Goal: Task Accomplishment & Management: Manage account settings

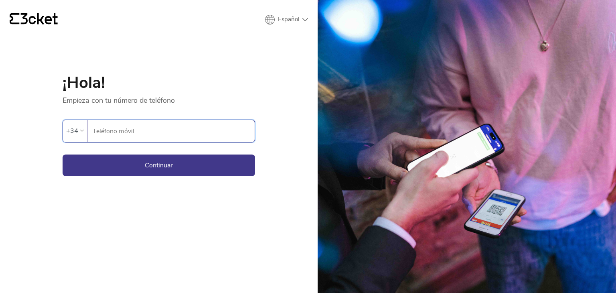
click at [192, 128] on input "Teléfono móvil" at bounding box center [173, 131] width 162 height 22
type input "686028638"
click at [139, 165] on button "Continuar" at bounding box center [159, 165] width 192 height 22
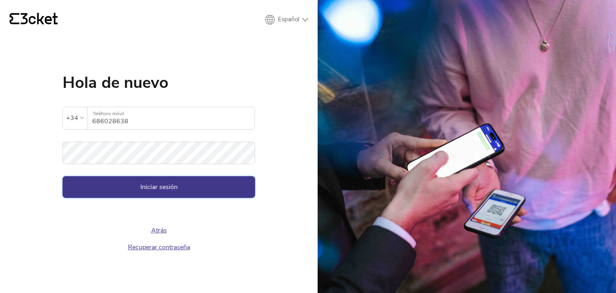
click at [152, 176] on button "Iniciar sesión" at bounding box center [159, 187] width 192 height 22
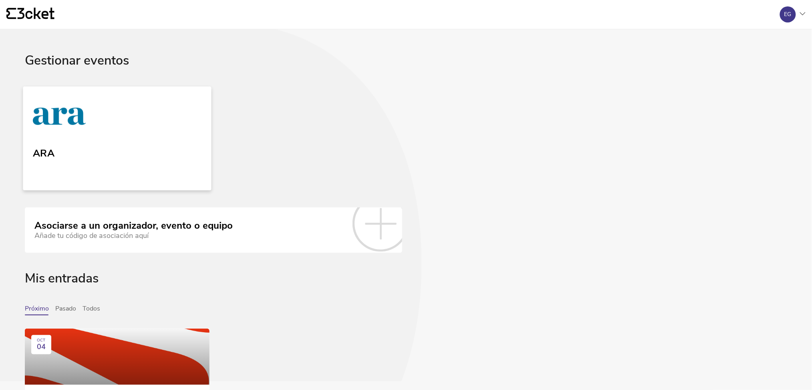
click at [148, 108] on link "ARA" at bounding box center [117, 138] width 188 height 104
